Goal: Complete application form: Complete application form

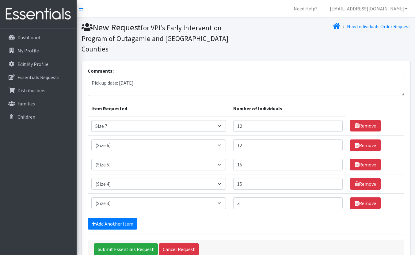
select select "14953"
select select "14491"
select select "14488"
select select "14512"
select select "14507"
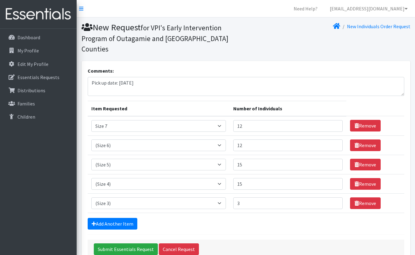
scroll to position [27, 0]
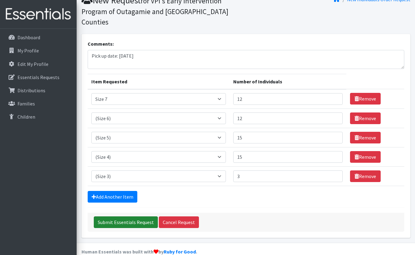
click at [122, 216] on input "Submit Essentials Request" at bounding box center [126, 222] width 64 height 12
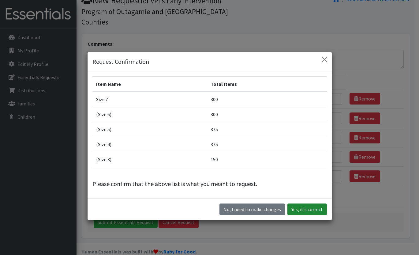
click at [310, 209] on button "Yes, it's correct" at bounding box center [308, 209] width 40 height 12
